Goal: Task Accomplishment & Management: Manage account settings

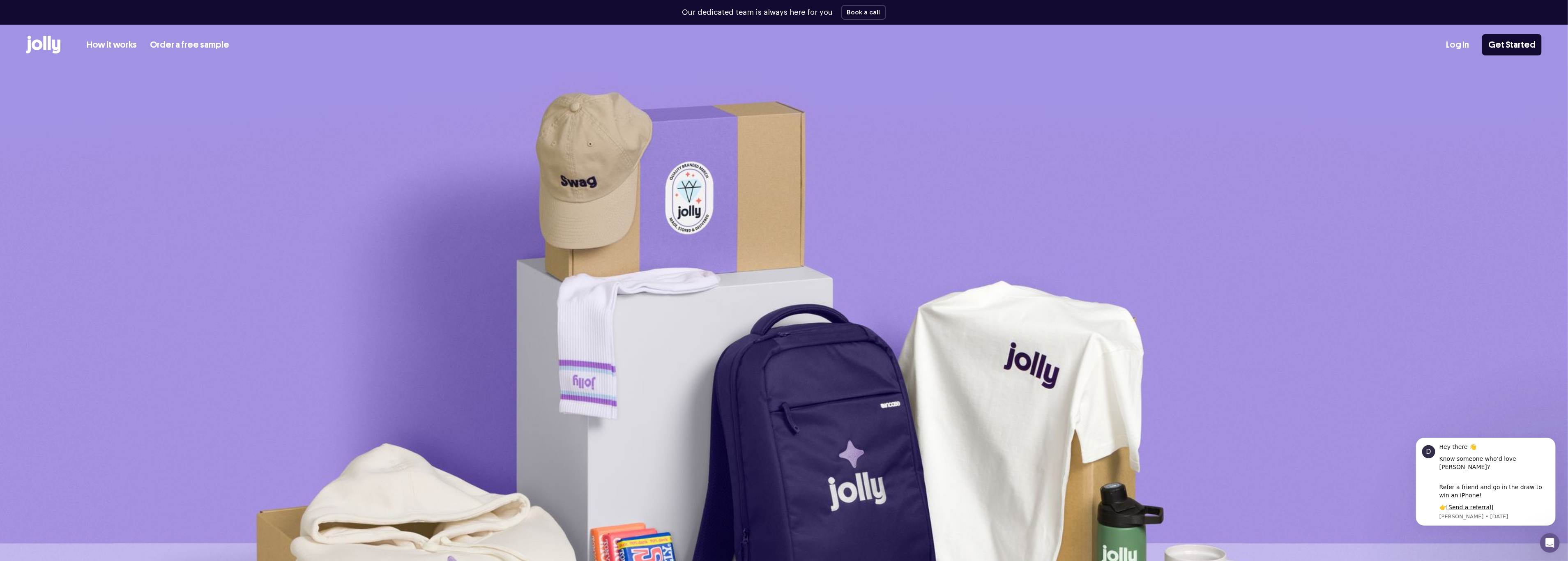
click at [1451, 39] on link "Log In" at bounding box center [1456, 45] width 23 height 13
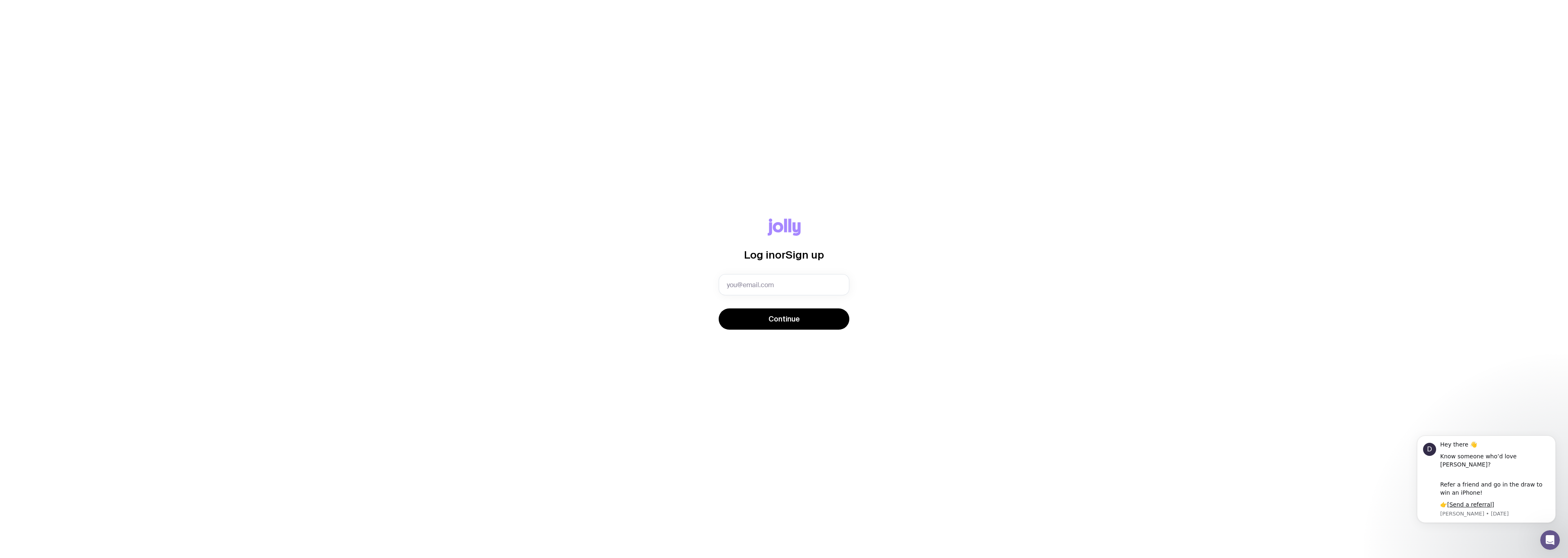
type input "celine.seifert@homemadesupport.com.au"
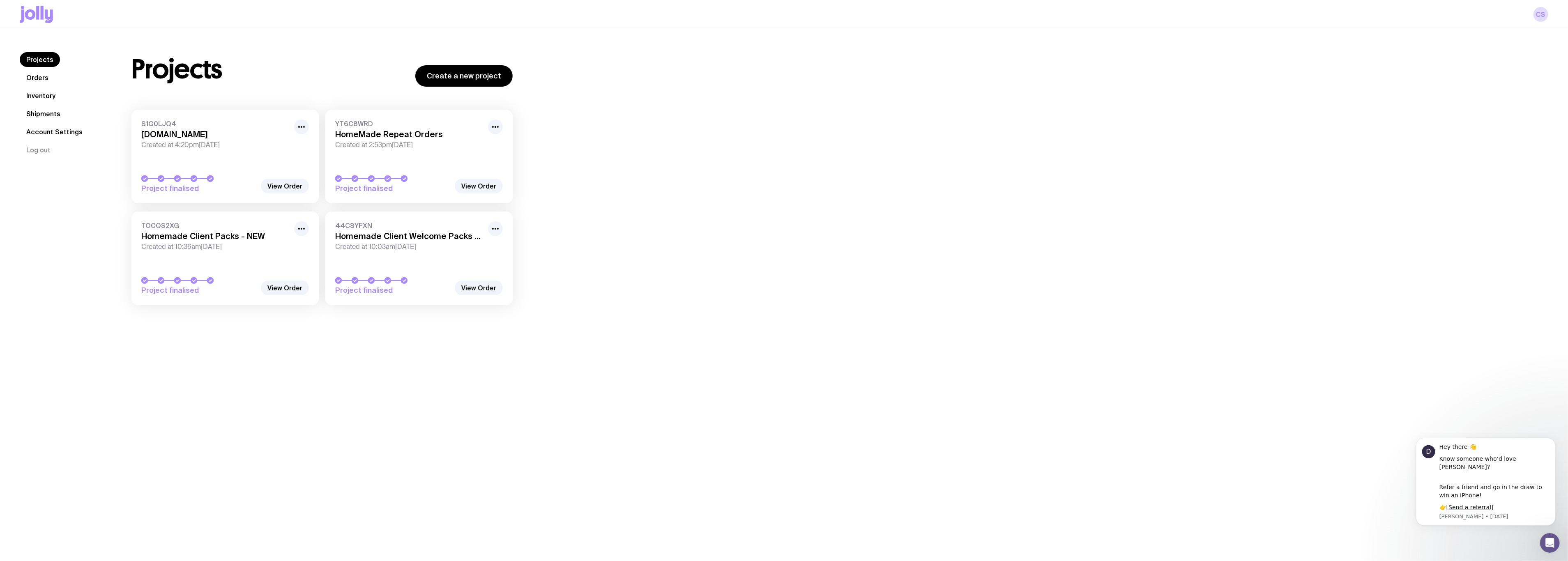
click at [106, 356] on div "Projects Orders Inventory Shipments Account Settings Log out Projects Orders In…" at bounding box center [784, 309] width 1568 height 561
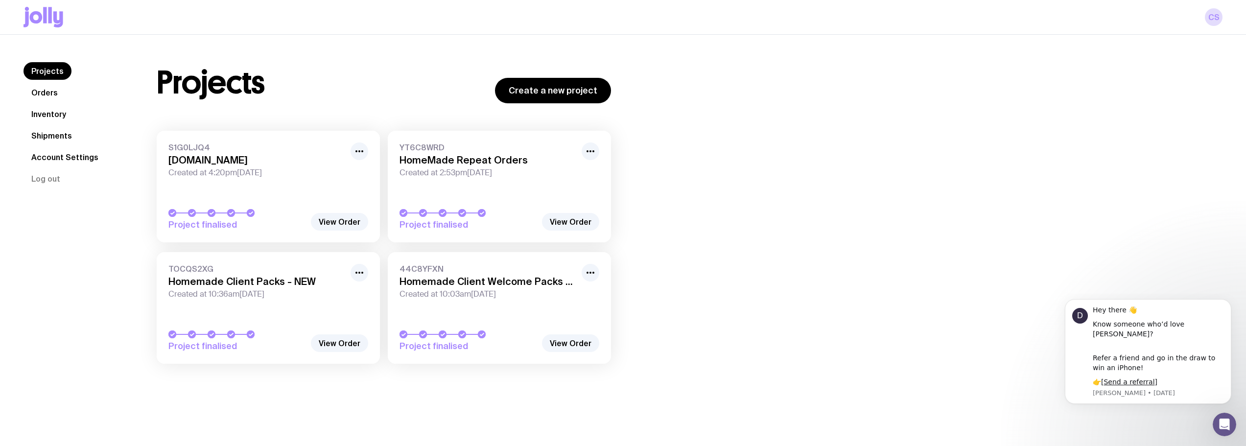
click at [47, 111] on link "Inventory" at bounding box center [49, 114] width 50 height 18
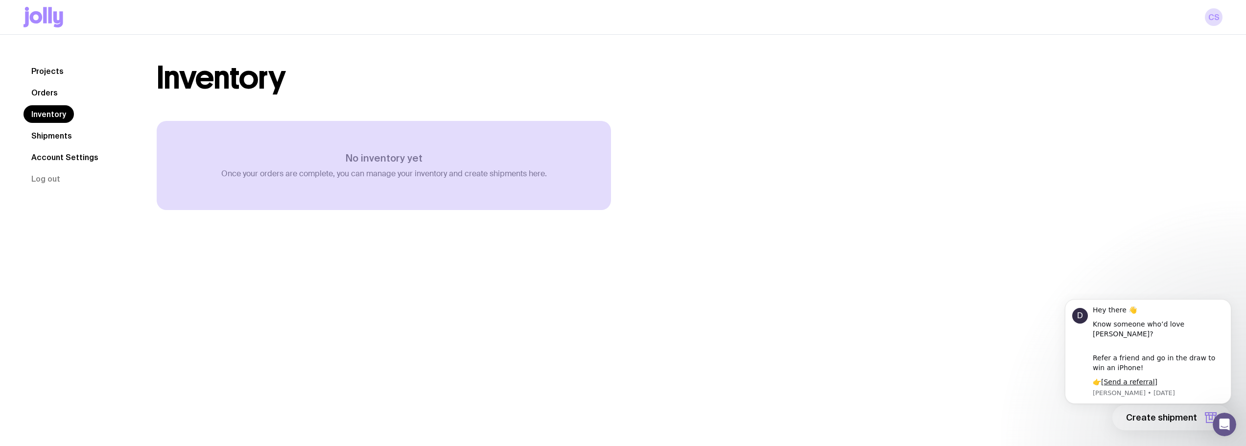
click at [52, 95] on link "Orders" at bounding box center [45, 93] width 42 height 18
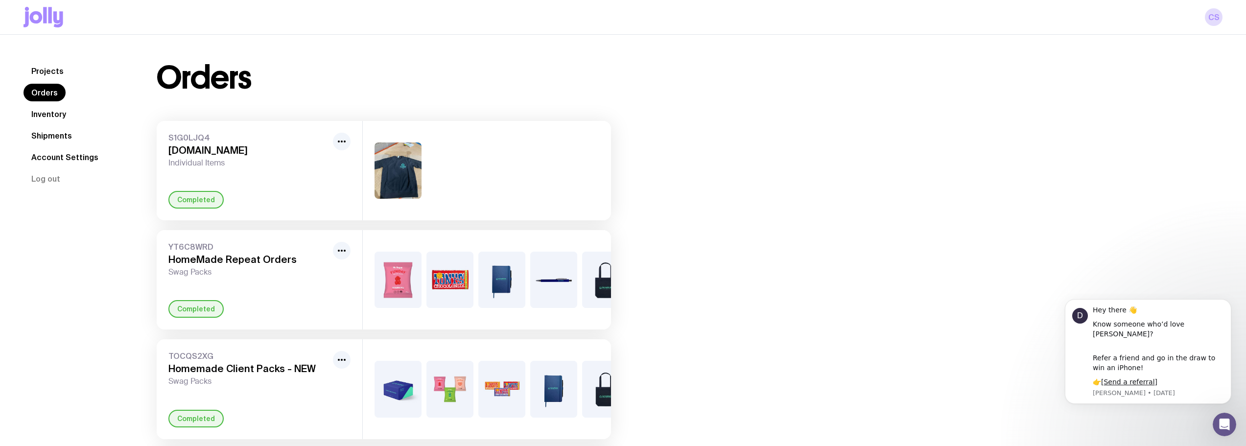
click at [389, 176] on img at bounding box center [398, 170] width 47 height 56
click at [60, 132] on link "Shipments" at bounding box center [52, 136] width 56 height 18
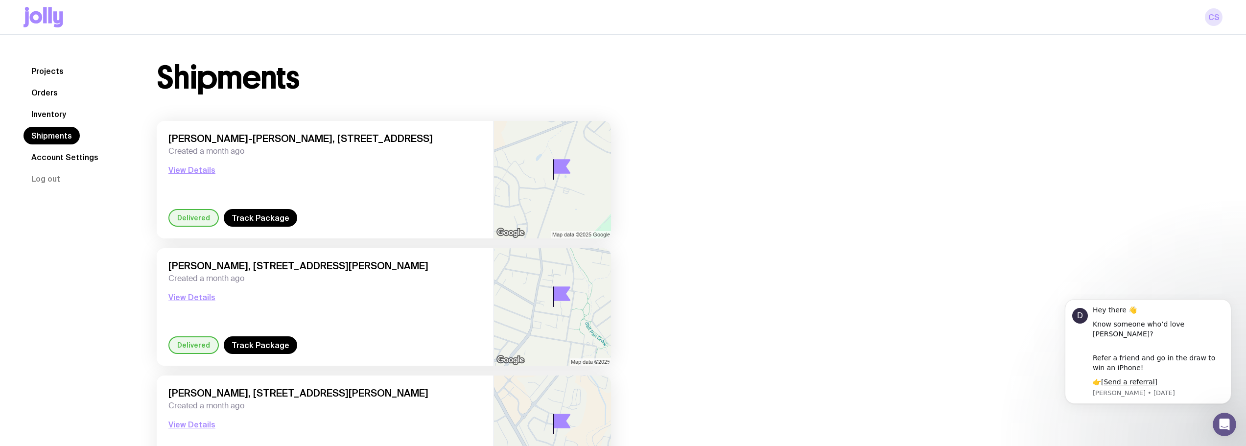
click at [1216, 16] on link "CS" at bounding box center [1214, 17] width 18 height 18
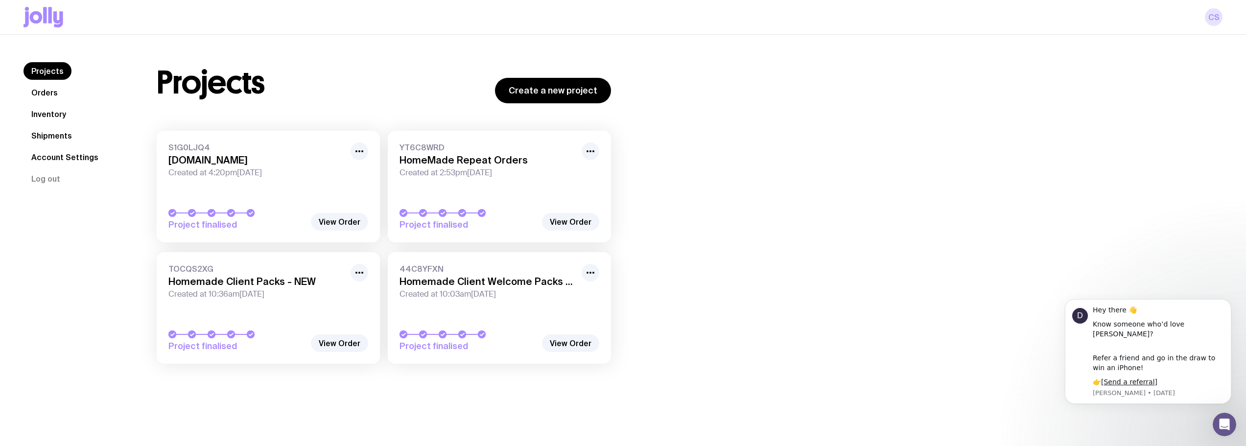
click at [1212, 11] on link "CS" at bounding box center [1214, 17] width 18 height 18
click at [39, 178] on button "Log out" at bounding box center [46, 179] width 45 height 18
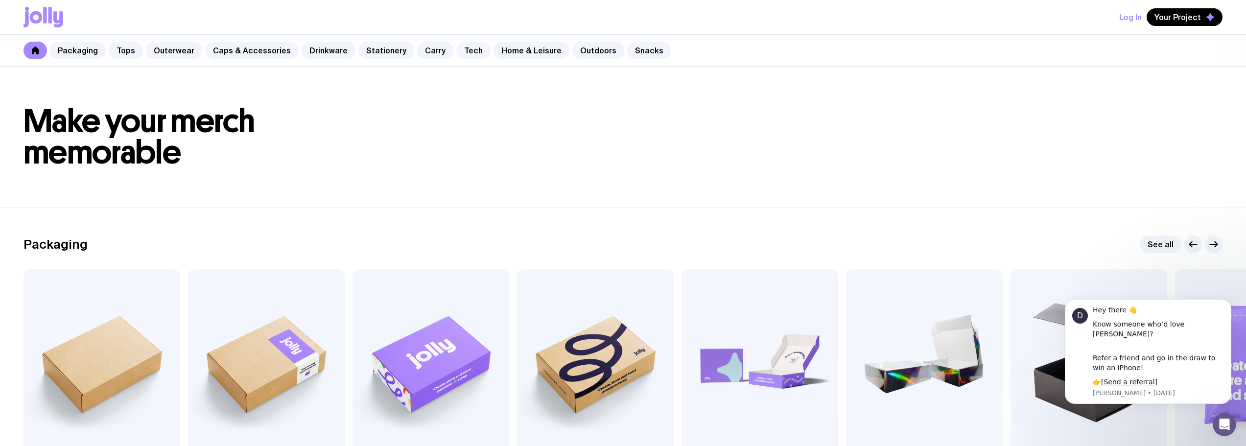
click at [1134, 20] on button "Log In" at bounding box center [1130, 17] width 23 height 18
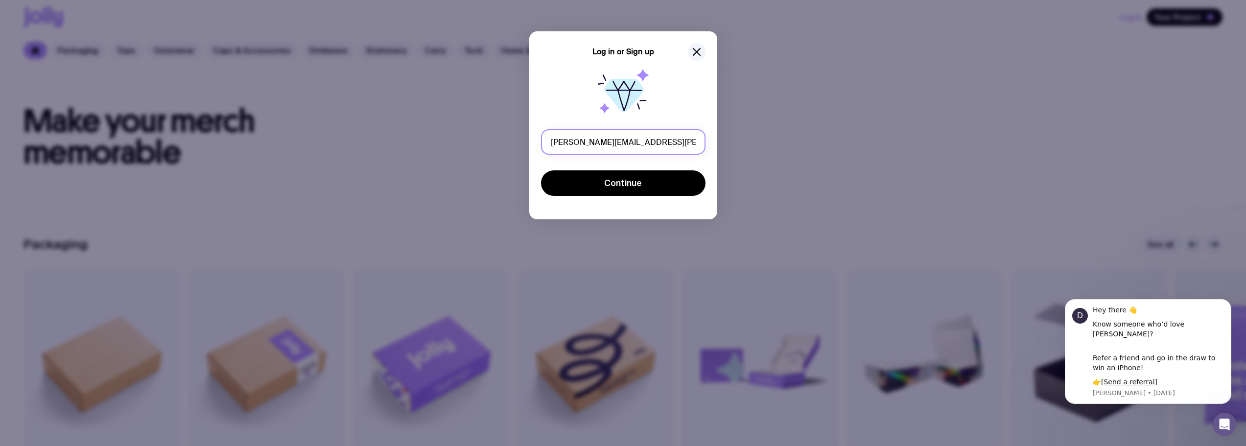
scroll to position [0, 2]
type input "amy.connell@homemadesupport.com.au"
click at [568, 180] on button "Continue" at bounding box center [623, 182] width 165 height 25
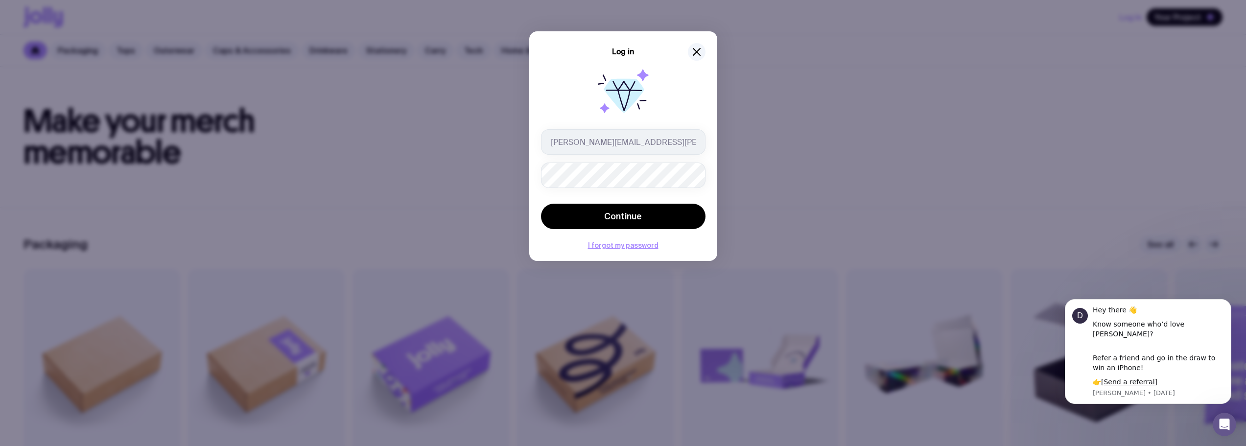
click at [706, 192] on div "Log in amy.connell@homemadesupport.com.au Continue I forgot my password" at bounding box center [623, 146] width 188 height 230
click at [639, 211] on span "Continue" at bounding box center [623, 217] width 38 height 12
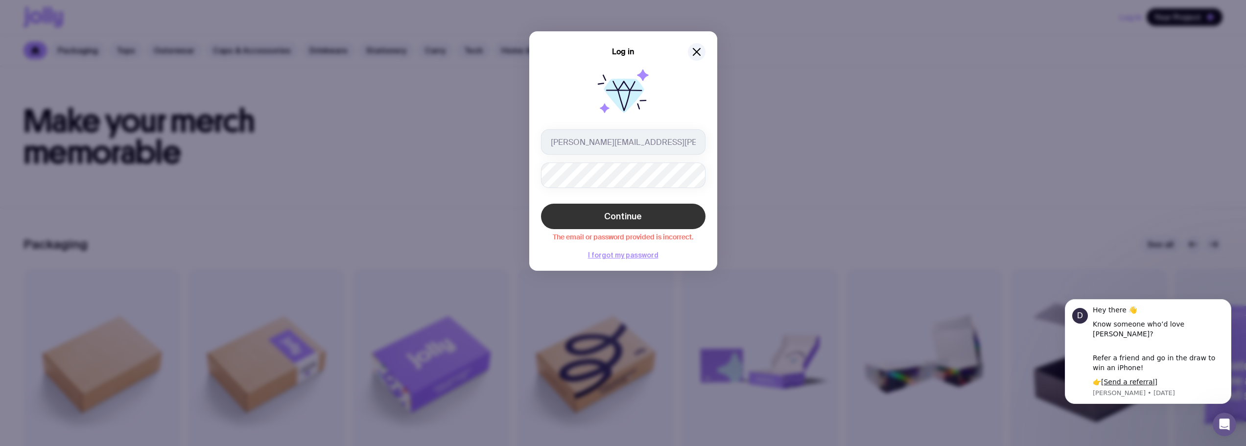
click at [699, 211] on button "Continue" at bounding box center [623, 216] width 165 height 25
